Goal: Information Seeking & Learning: Find specific page/section

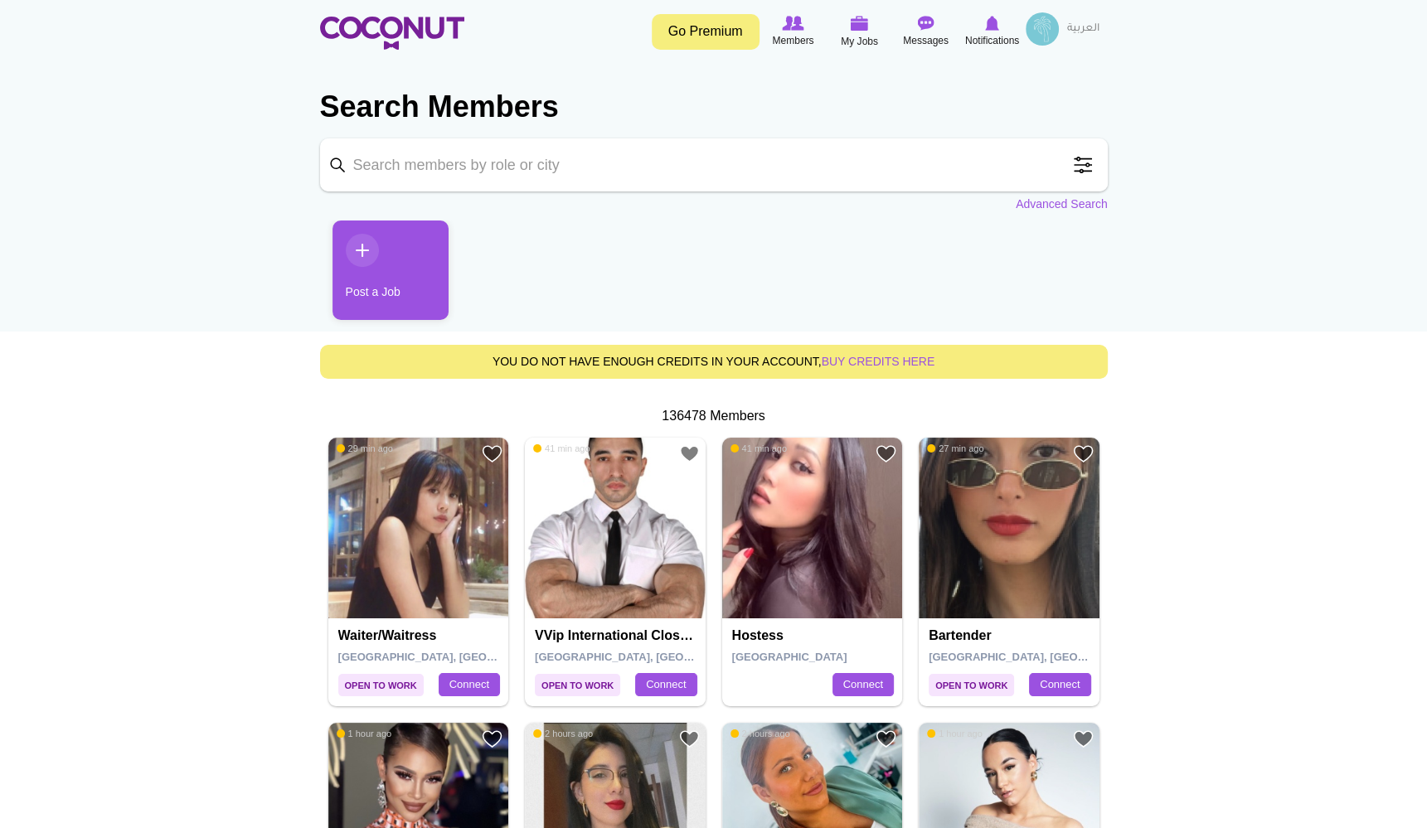
click at [466, 168] on input "Keyword" at bounding box center [714, 164] width 788 height 53
type input "o"
click at [1082, 163] on span at bounding box center [1082, 164] width 33 height 33
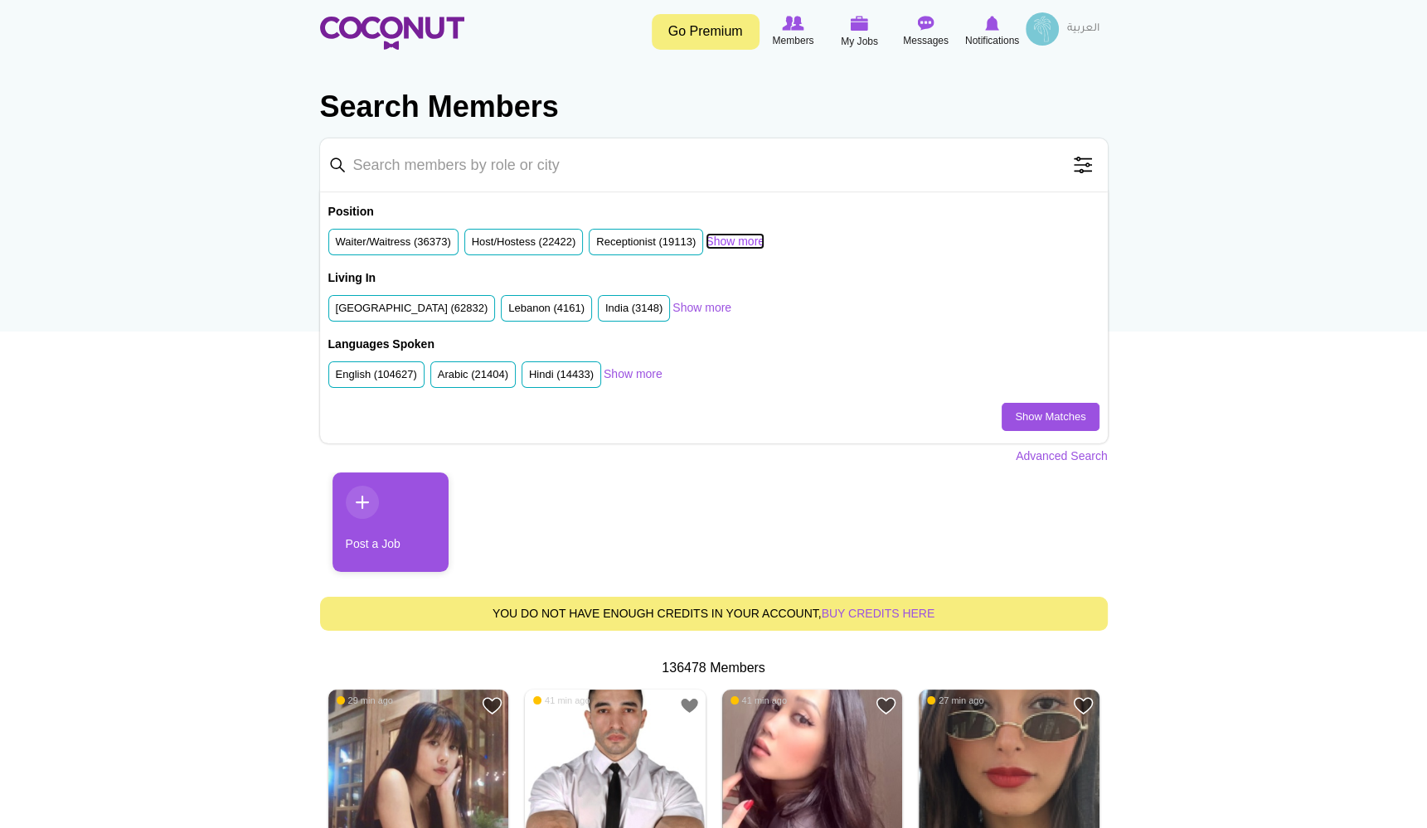
click at [721, 240] on link "Show more" at bounding box center [735, 241] width 59 height 17
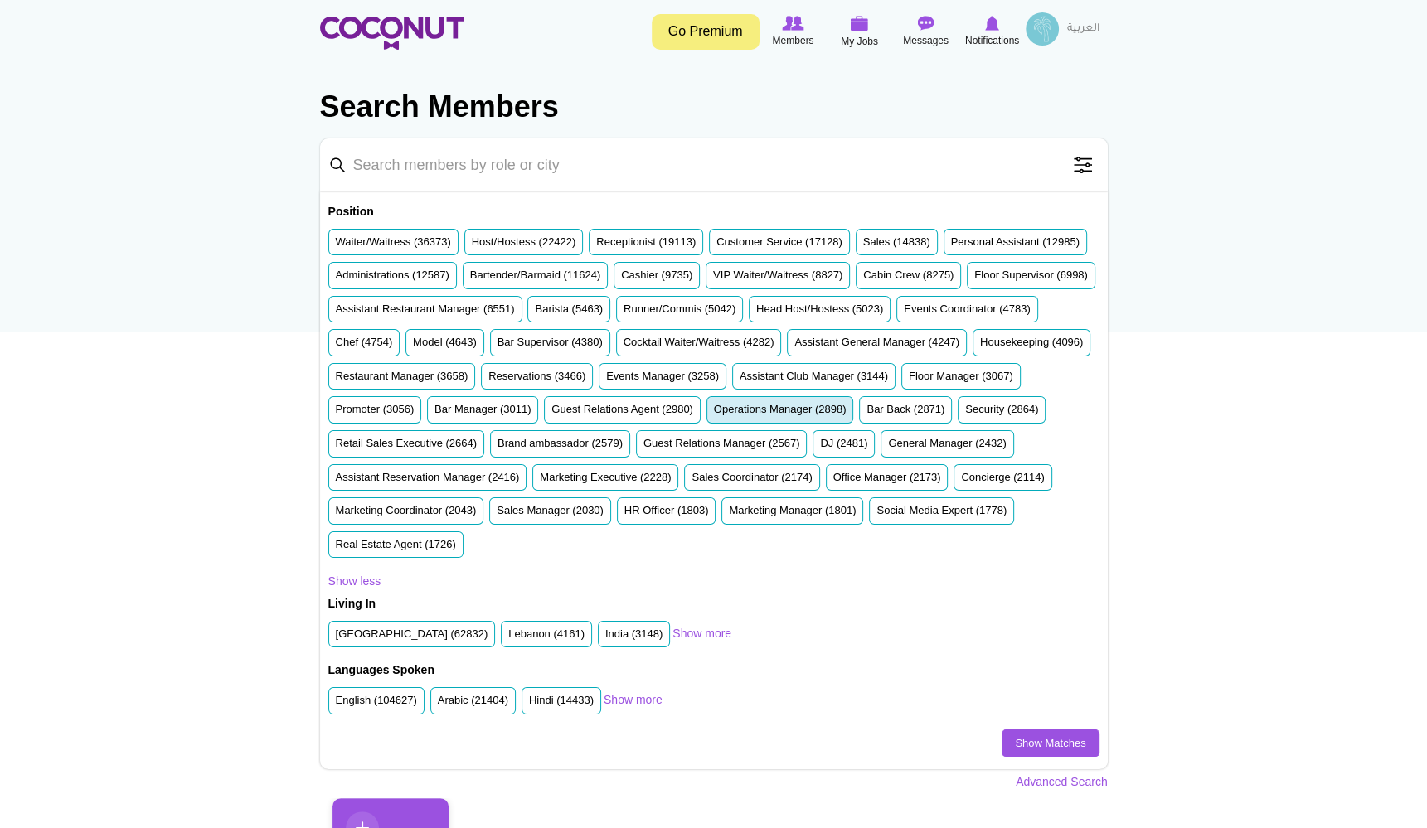
click at [714, 418] on label "Operations Manager (2898)" at bounding box center [780, 410] width 133 height 16
click at [714, 413] on input "Operations Manager (2898)" at bounding box center [714, 413] width 0 height 0
click at [1011, 730] on link "Show Matches" at bounding box center [1050, 744] width 97 height 28
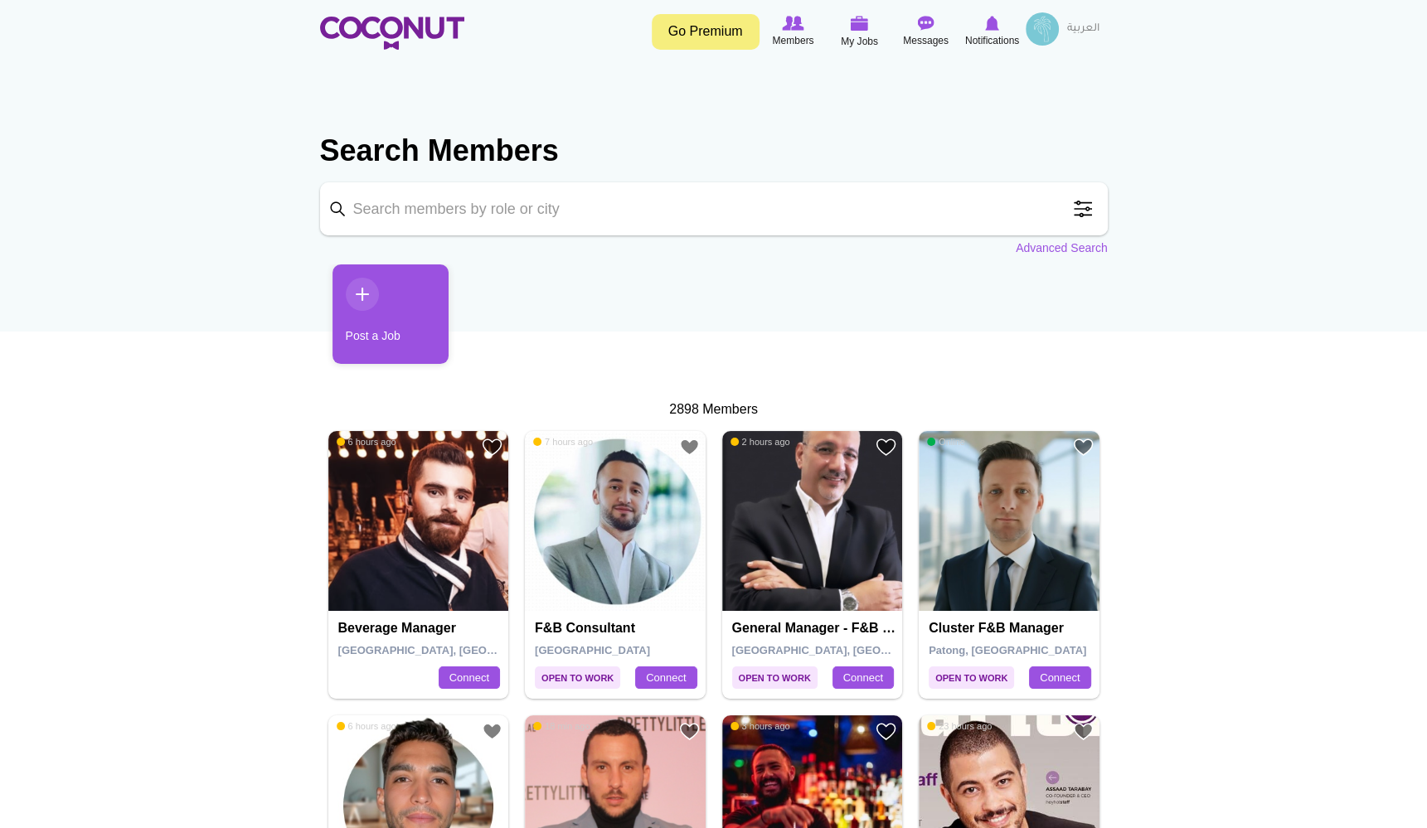
click at [1080, 215] on span at bounding box center [1082, 208] width 33 height 33
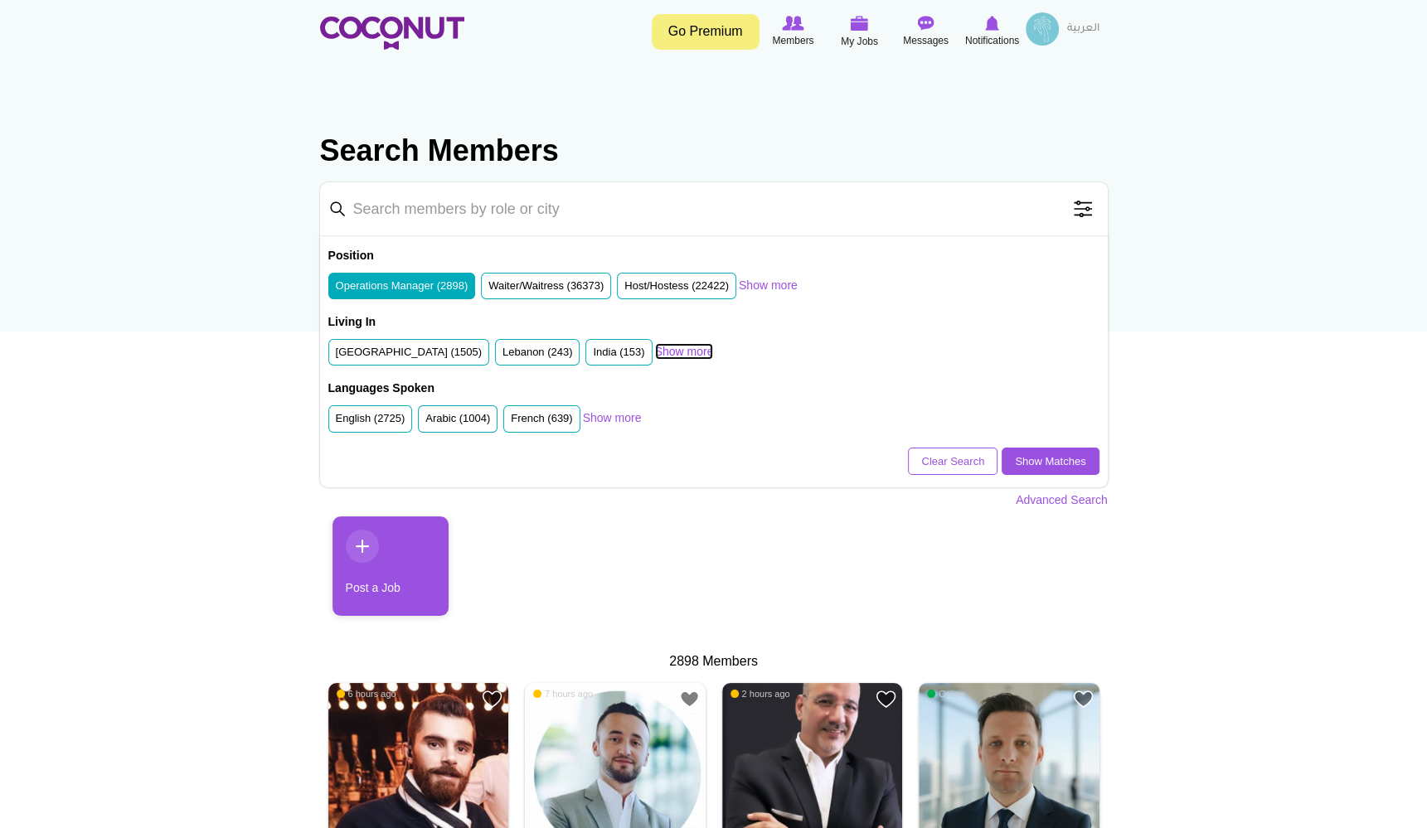
click at [683, 348] on link "Show more" at bounding box center [684, 351] width 59 height 17
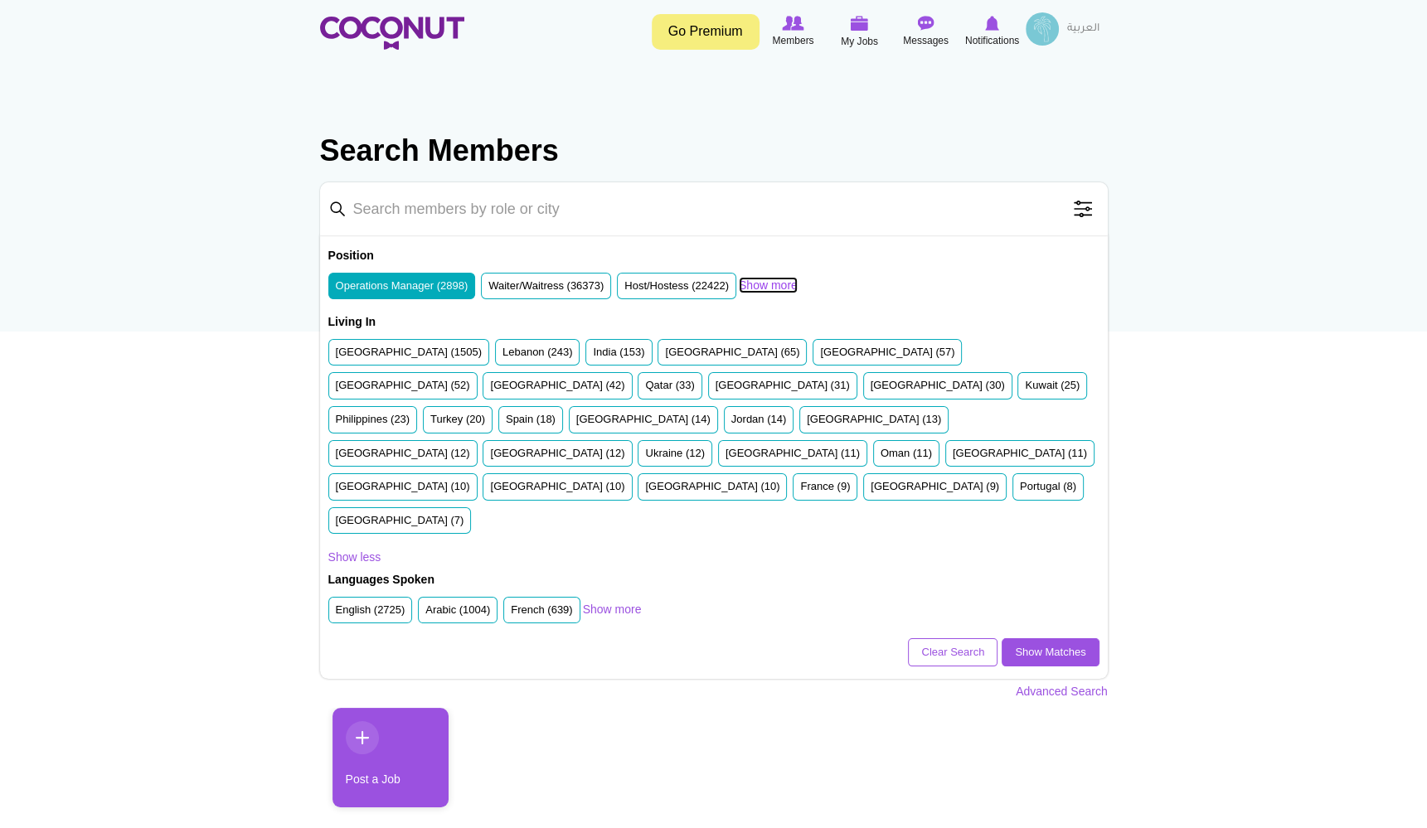
click at [756, 284] on link "Show more" at bounding box center [768, 285] width 59 height 17
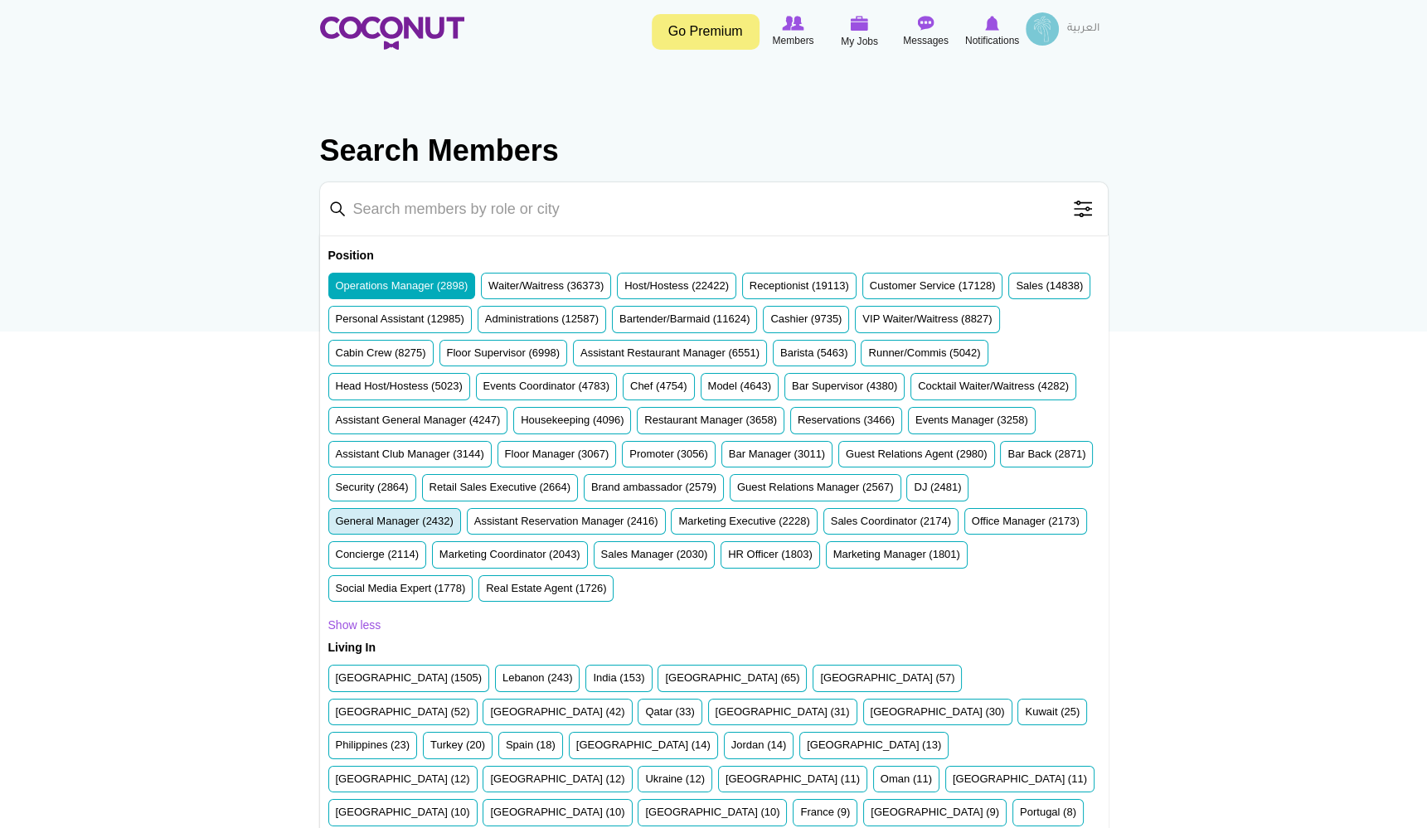
click at [454, 514] on label "General Manager (2432)" at bounding box center [395, 522] width 118 height 16
click at [336, 525] on input "General Manager (2432)" at bounding box center [336, 525] width 0 height 0
click at [395, 279] on label "Operations Manager (2898)" at bounding box center [402, 287] width 133 height 16
click at [336, 289] on input "Operations Manager (2898)" at bounding box center [336, 289] width 0 height 0
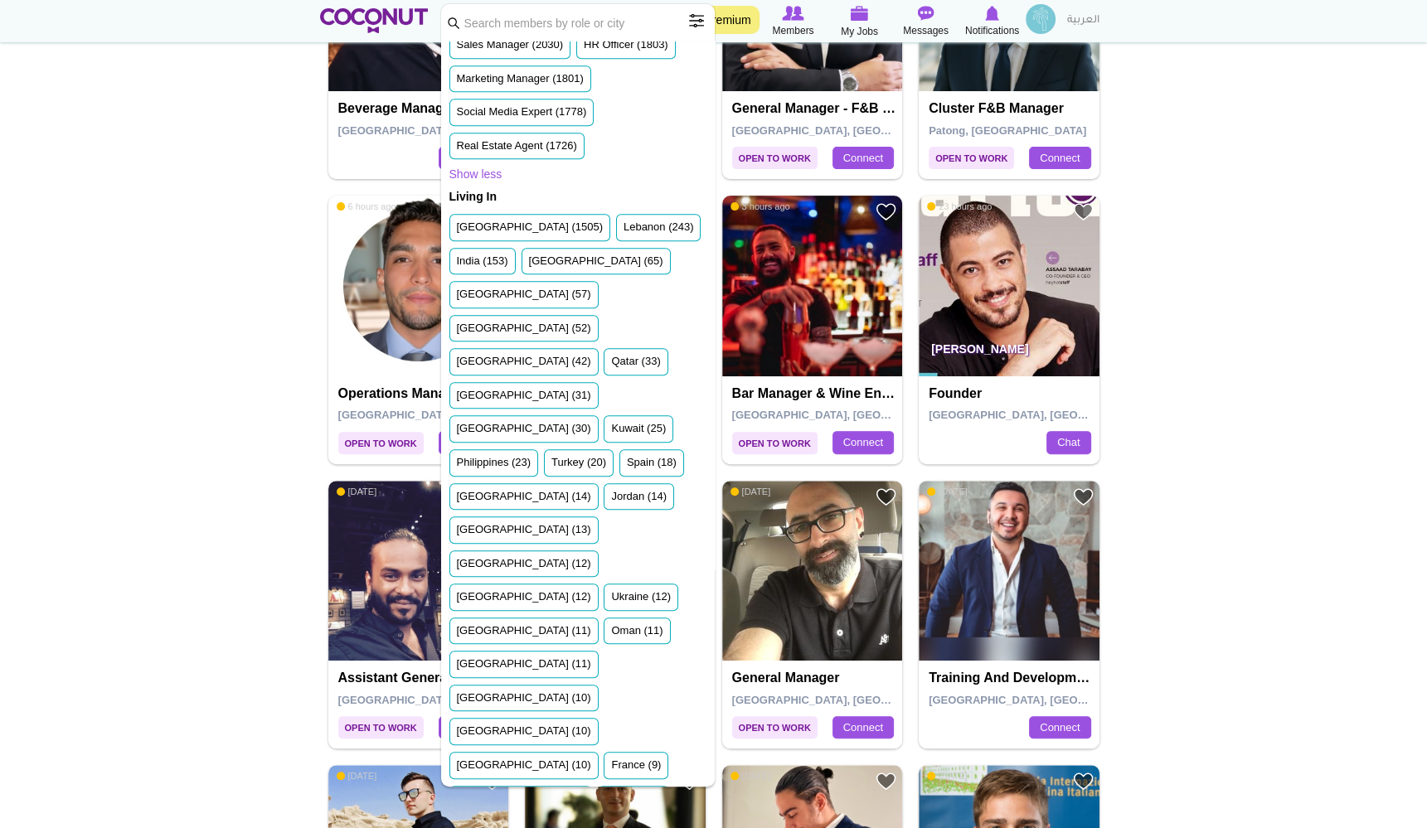
scroll to position [1178, 0]
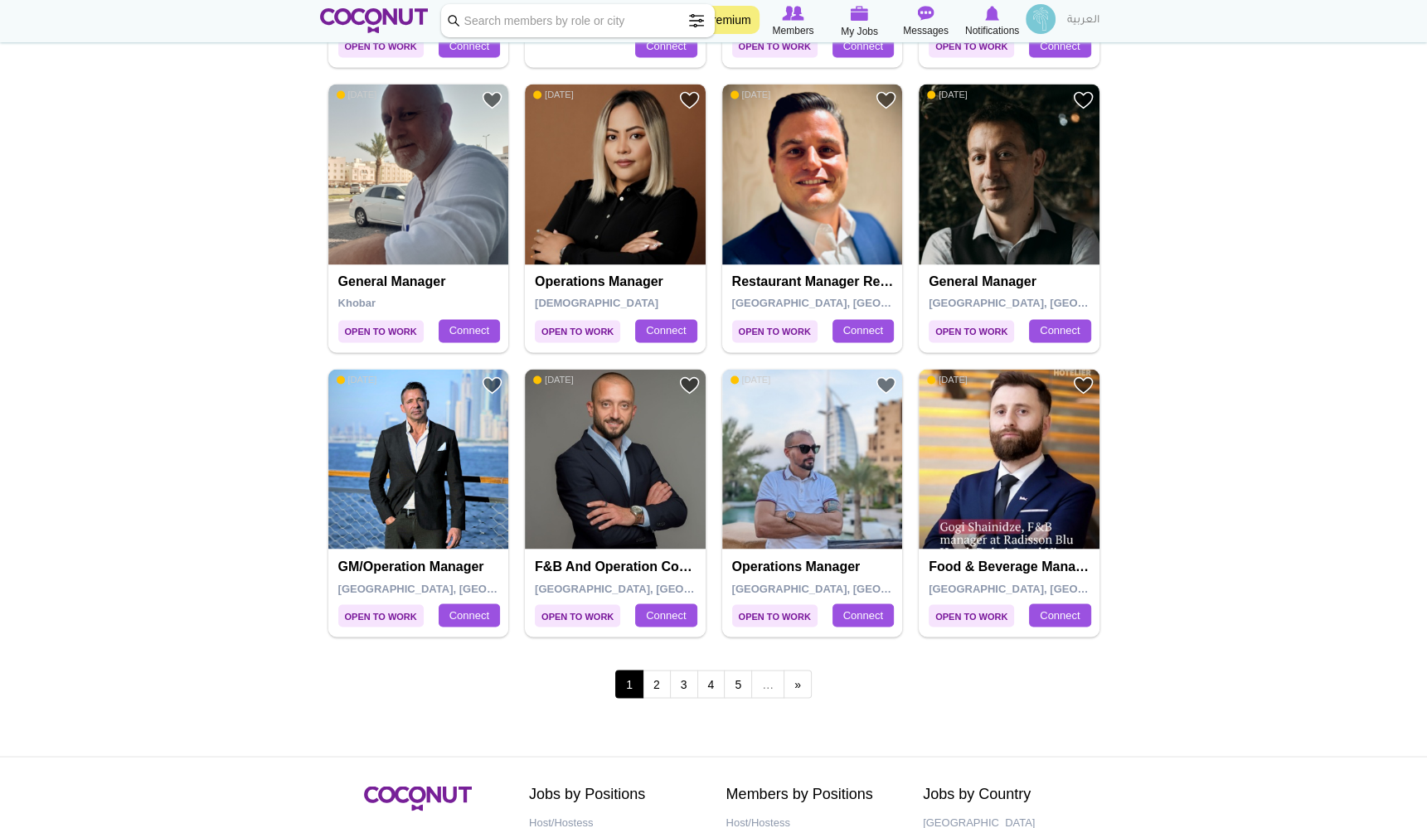
scroll to position [2624, 0]
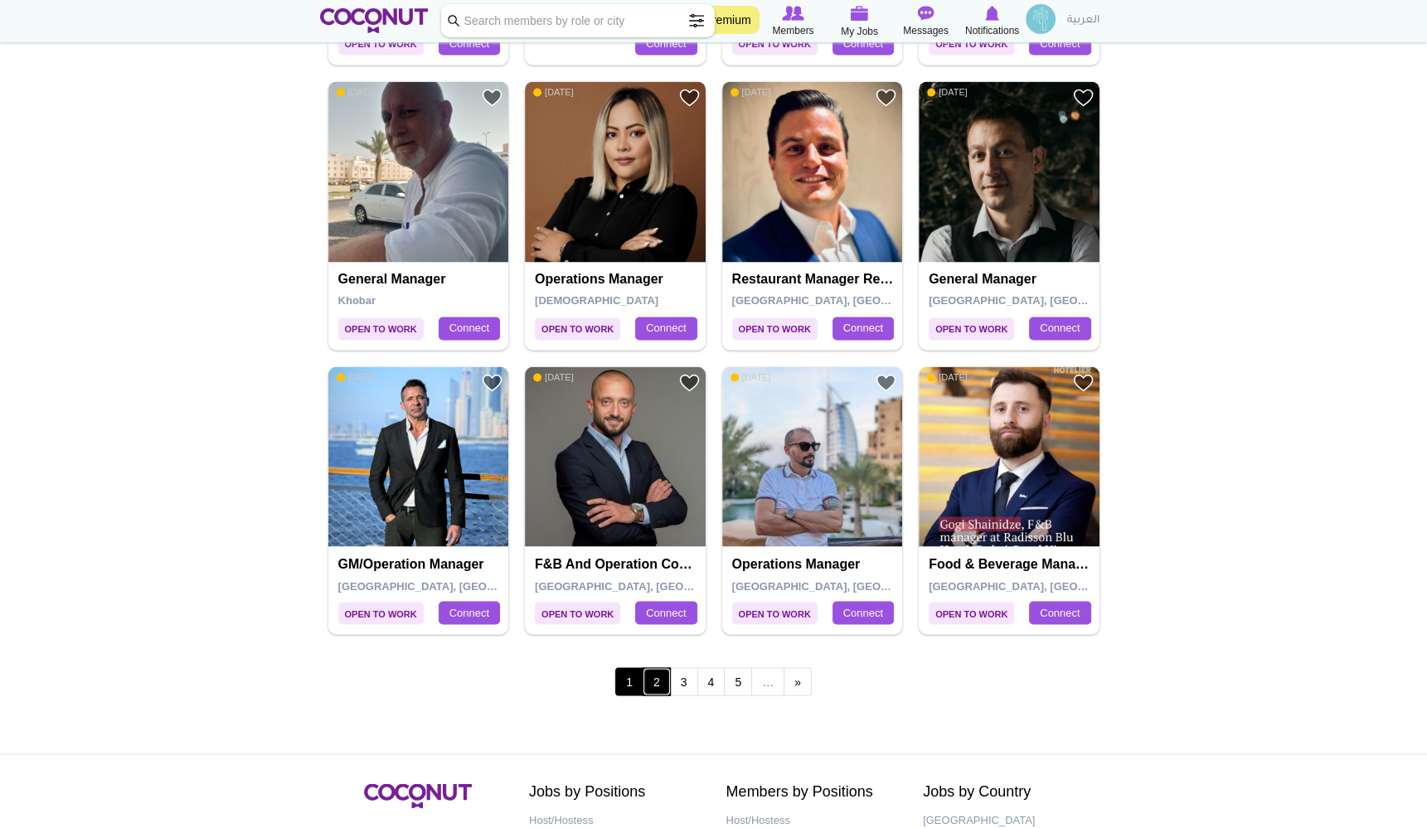
click at [663, 682] on link "2" at bounding box center [657, 682] width 28 height 28
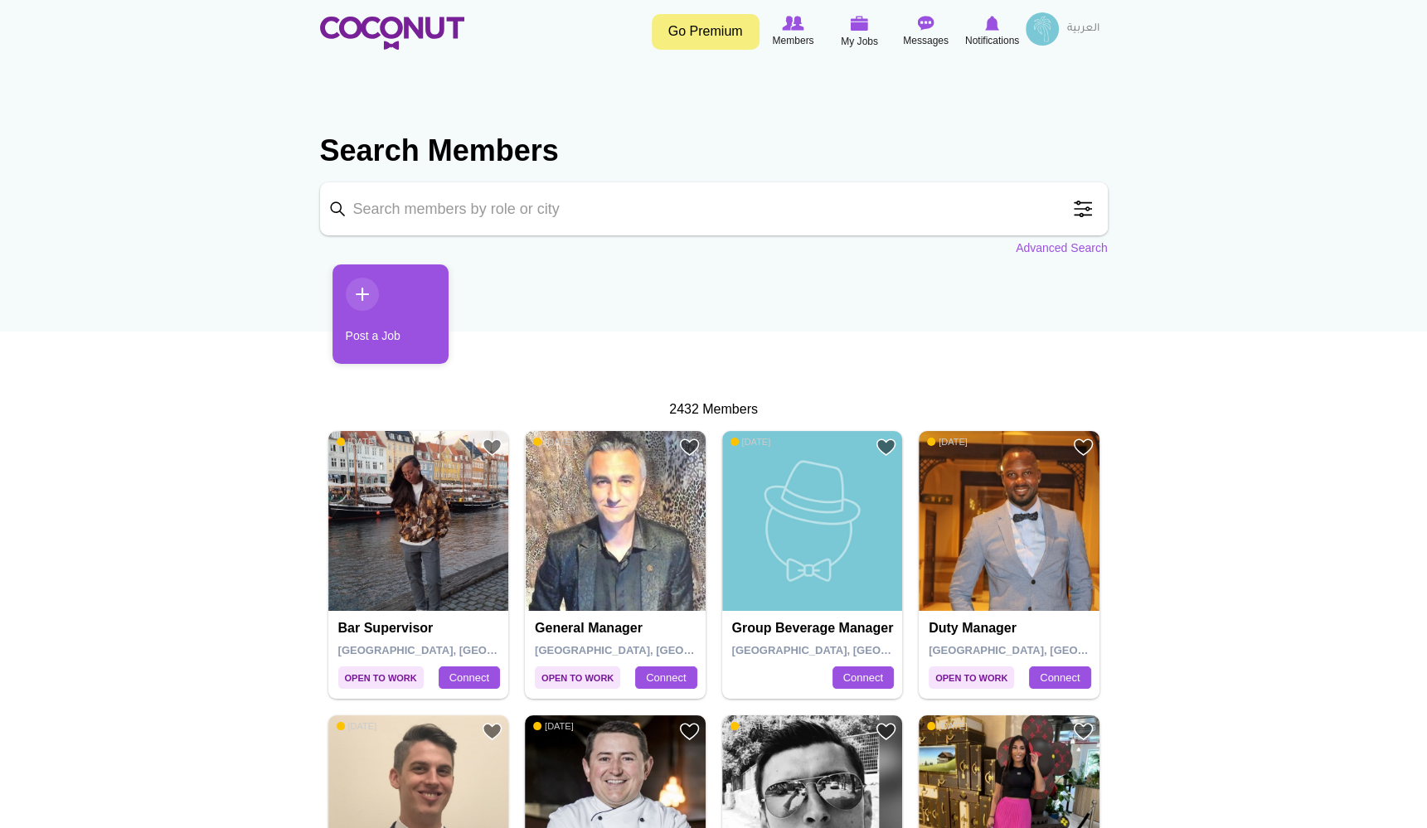
click at [1085, 213] on span at bounding box center [1082, 208] width 33 height 33
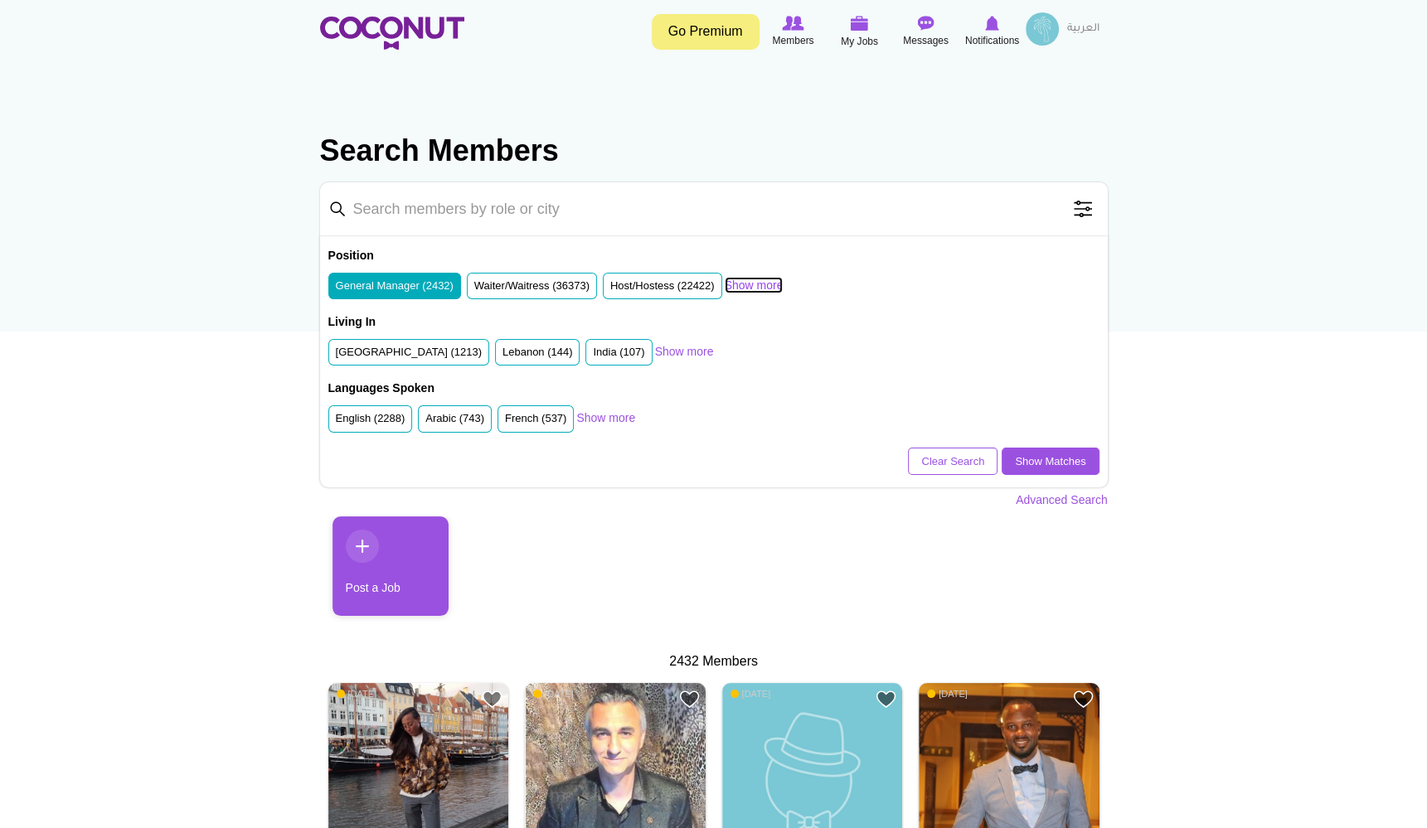
click at [747, 289] on link "Show more" at bounding box center [754, 285] width 59 height 17
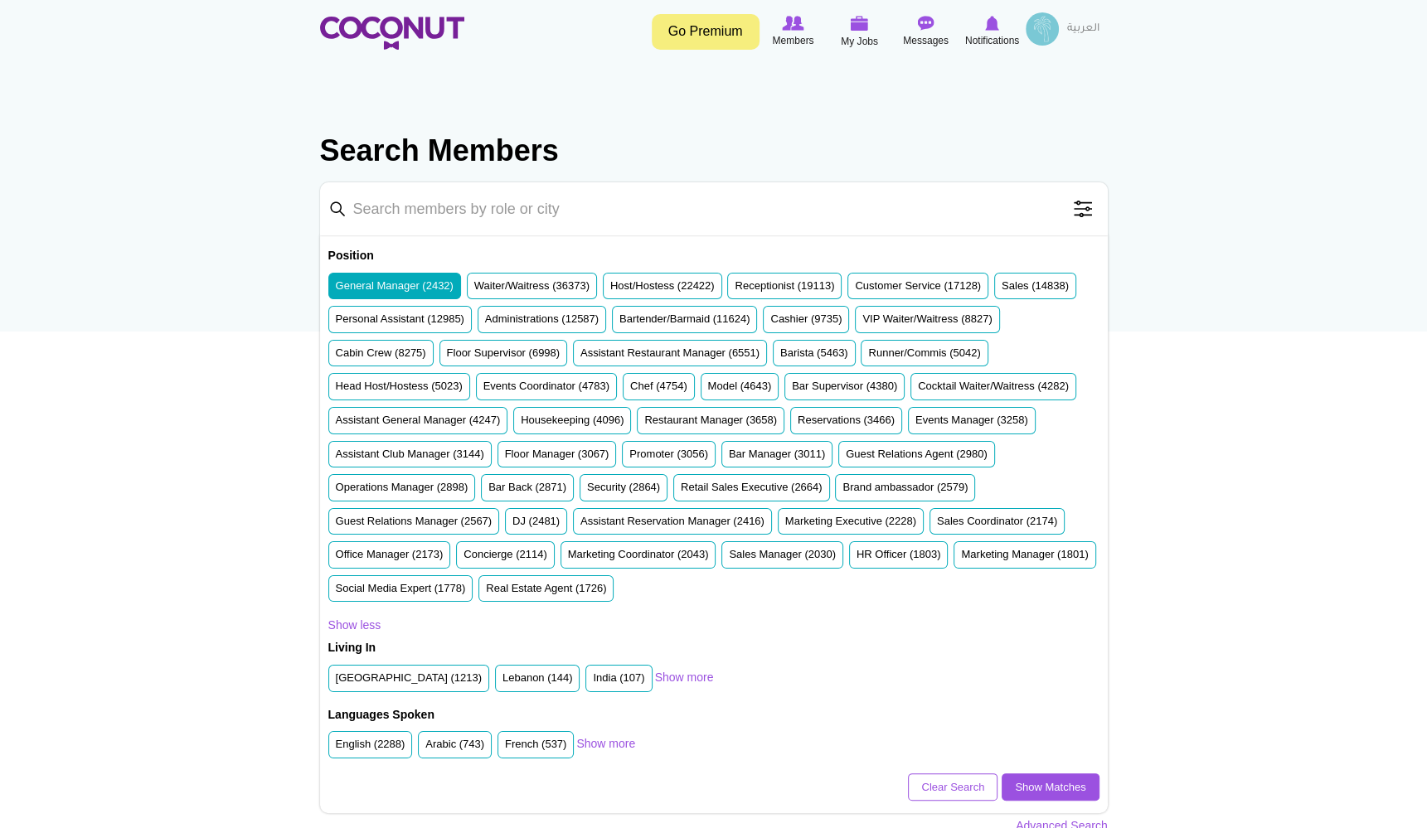
click at [423, 279] on label "General Manager (2432)" at bounding box center [395, 287] width 118 height 16
click at [336, 289] on input "General Manager (2432)" at bounding box center [336, 289] width 0 height 0
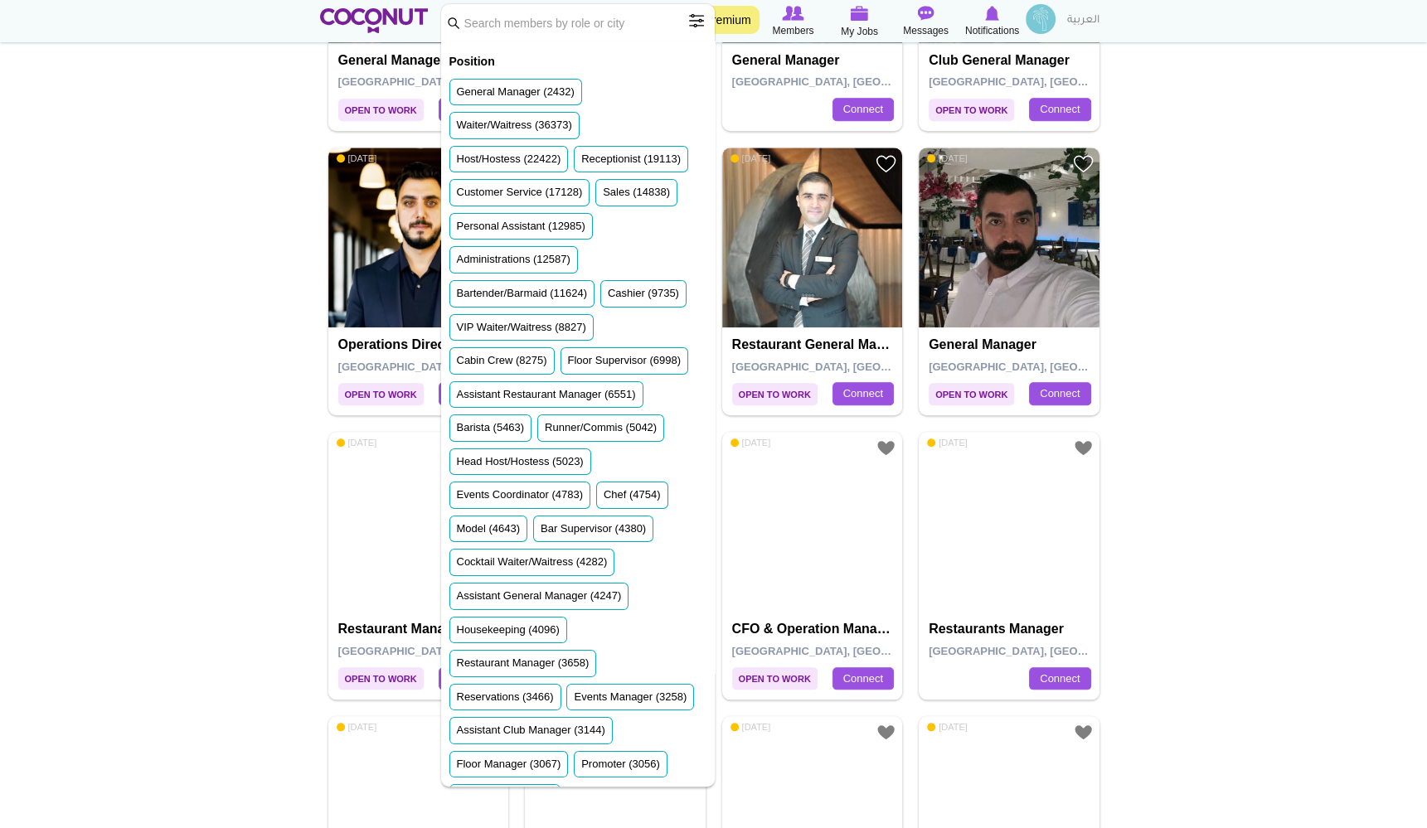
scroll to position [1463, 0]
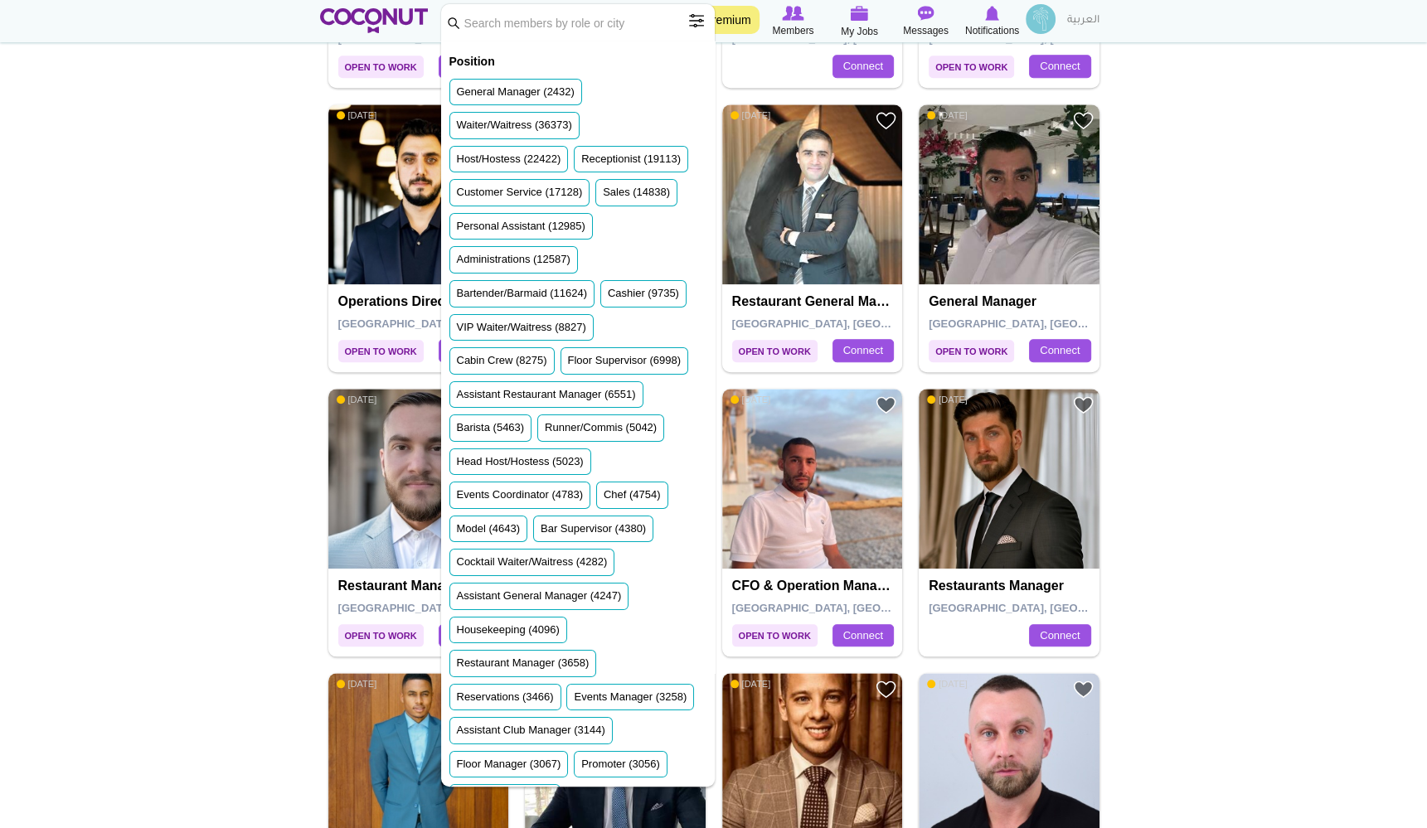
click at [478, 29] on input "Keyword" at bounding box center [578, 22] width 274 height 37
click at [453, 24] on input "Keyword" at bounding box center [578, 22] width 274 height 37
